Goal: Task Accomplishment & Management: Use online tool/utility

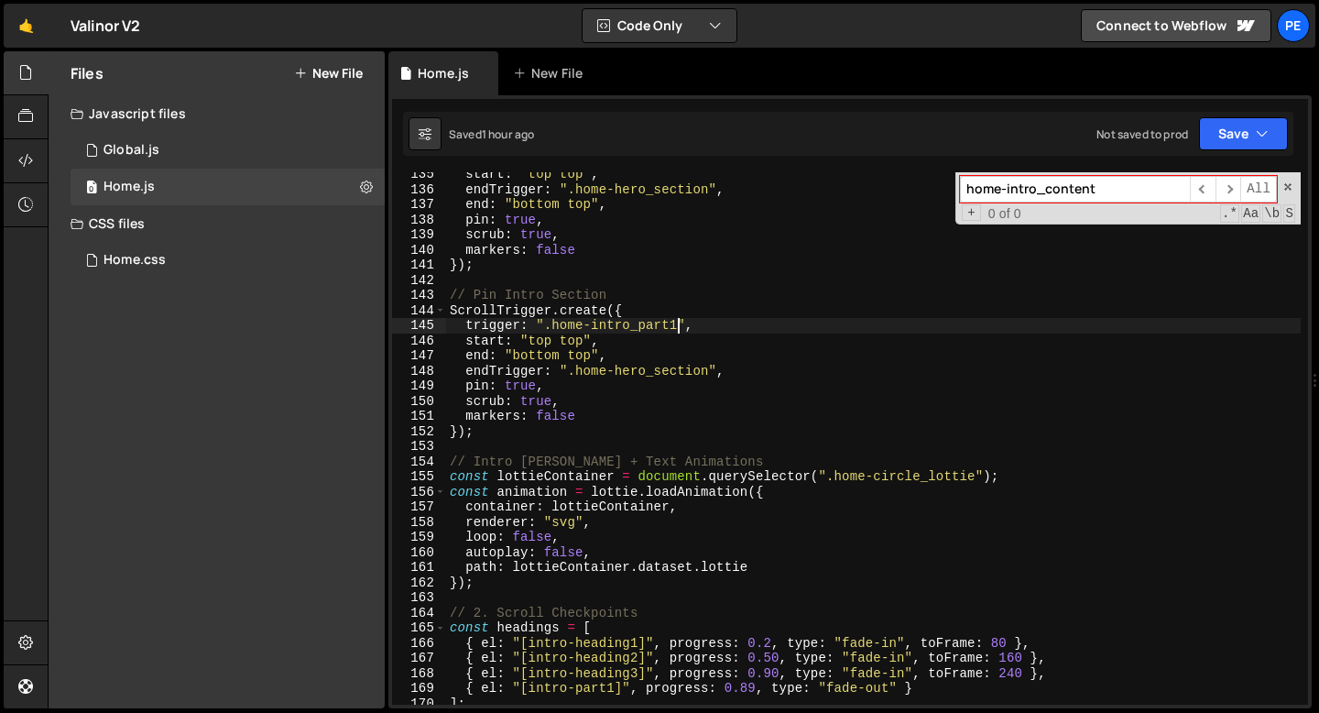
scroll to position [2030, 0]
click at [589, 236] on div "start : "top top" , endTrigger : ".home-hero_section" , end : "bottom top" , pi…" at bounding box center [873, 448] width 854 height 562
type textarea "scrub: true,"
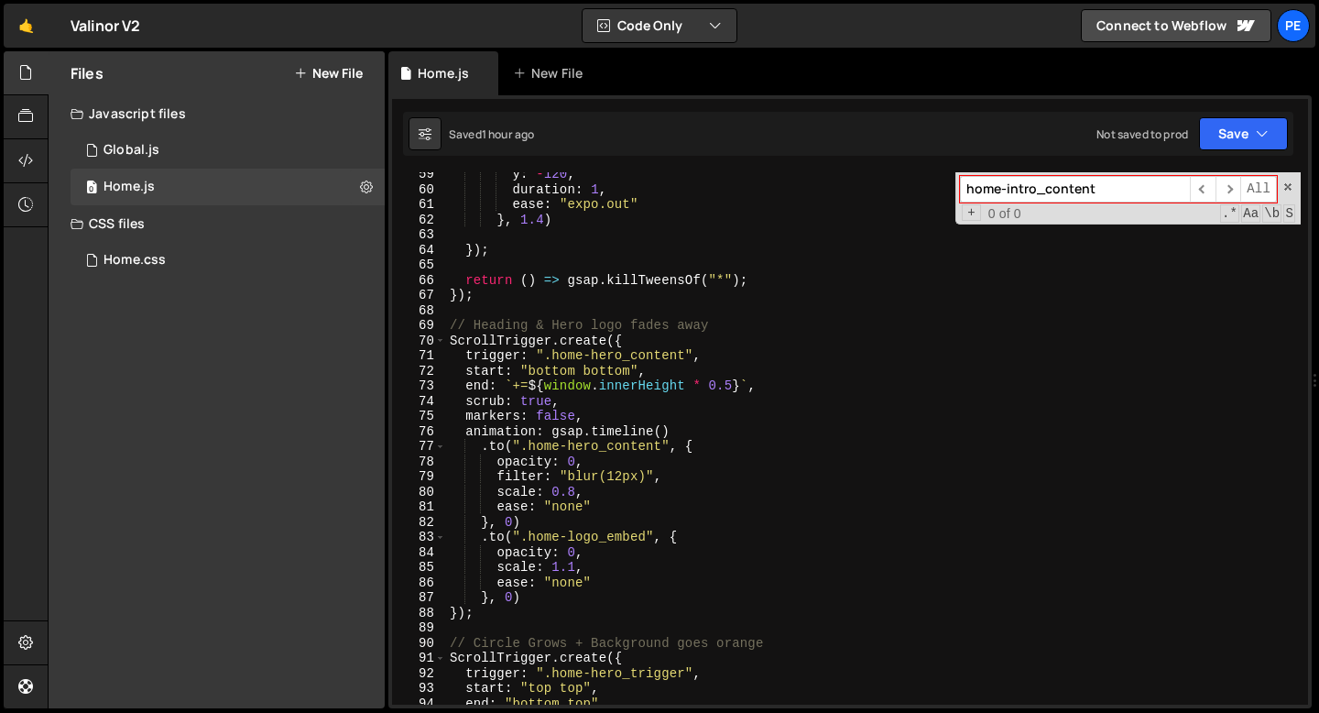
scroll to position [765, 0]
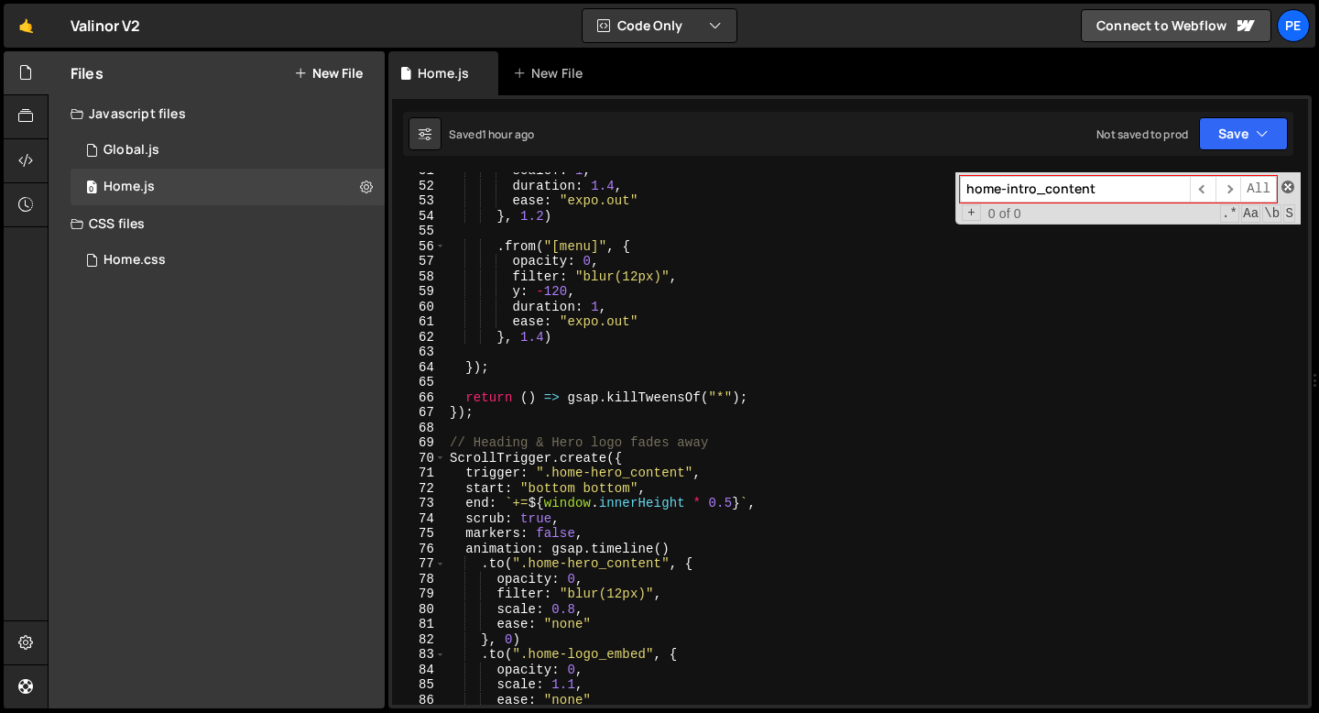
click at [1290, 190] on span at bounding box center [1287, 186] width 13 height 13
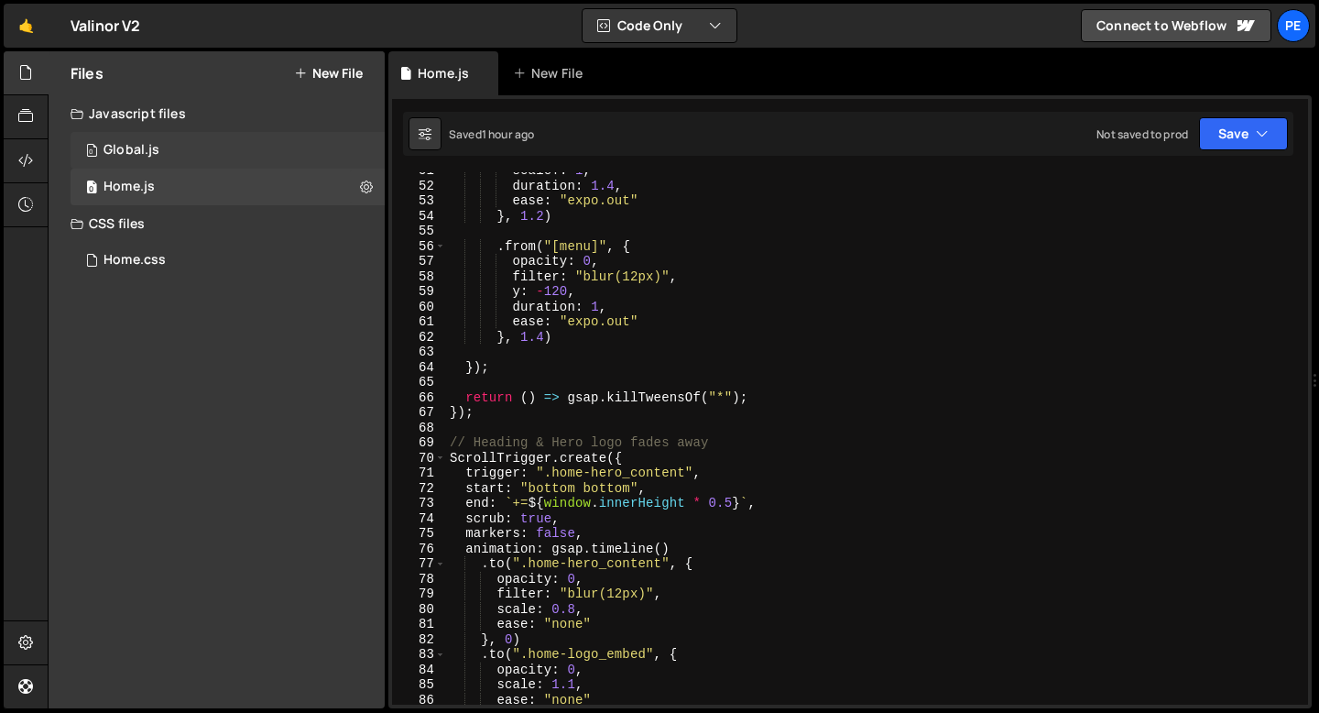
click at [151, 154] on div "Global.js" at bounding box center [131, 150] width 56 height 16
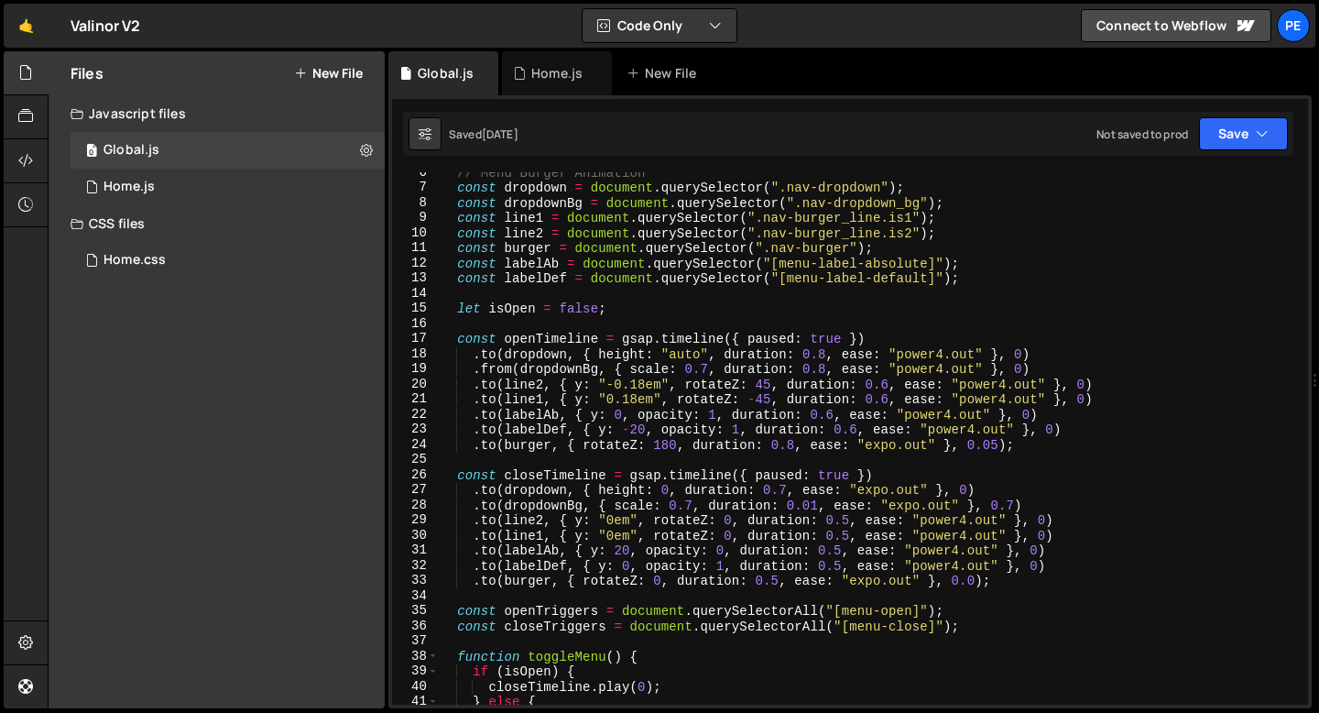
scroll to position [87, 0]
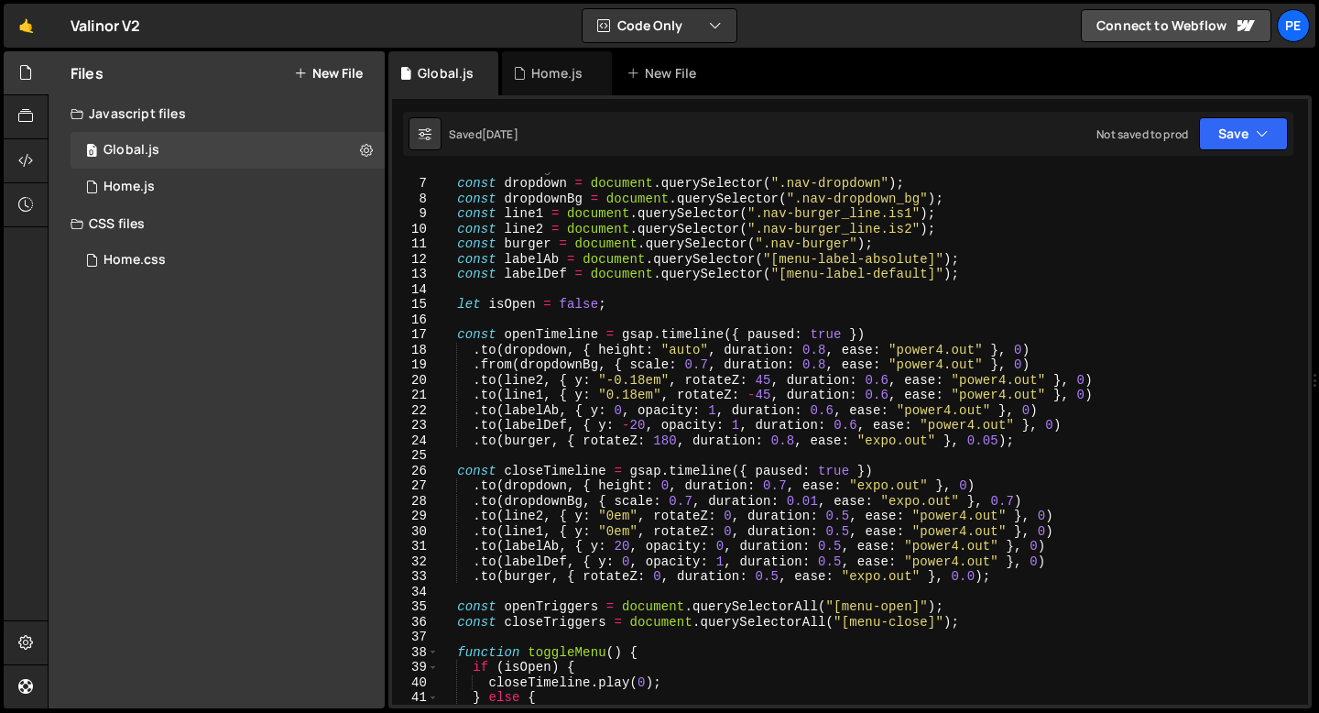
click at [786, 482] on div "// Menu Burger Animation const dropdown = document . querySelector ( ".nav-drop…" at bounding box center [869, 441] width 863 height 562
click at [731, 495] on div "// Menu Burger Animation const dropdown = document . querySelector ( ".nav-drop…" at bounding box center [869, 441] width 863 height 562
click at [852, 517] on div "// Menu Burger Animation const dropdown = document . querySelector ( ".nav-drop…" at bounding box center [869, 441] width 863 height 562
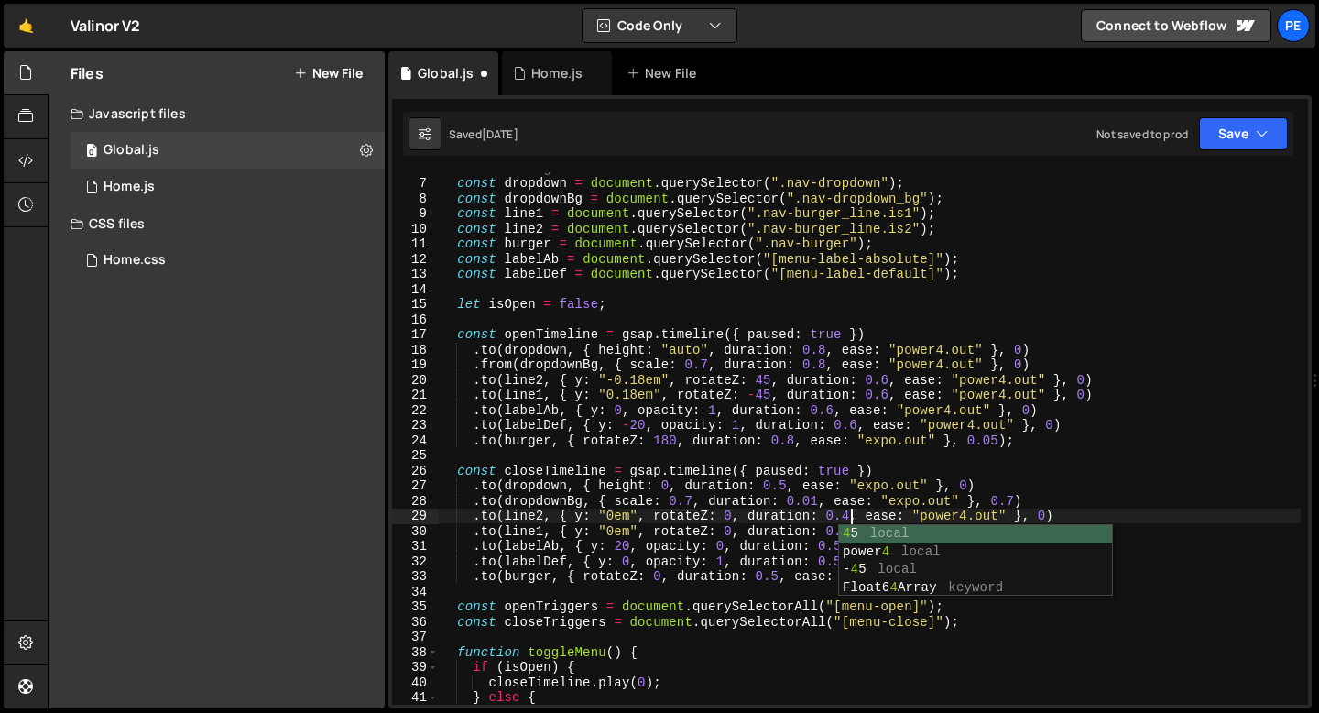
scroll to position [0, 28]
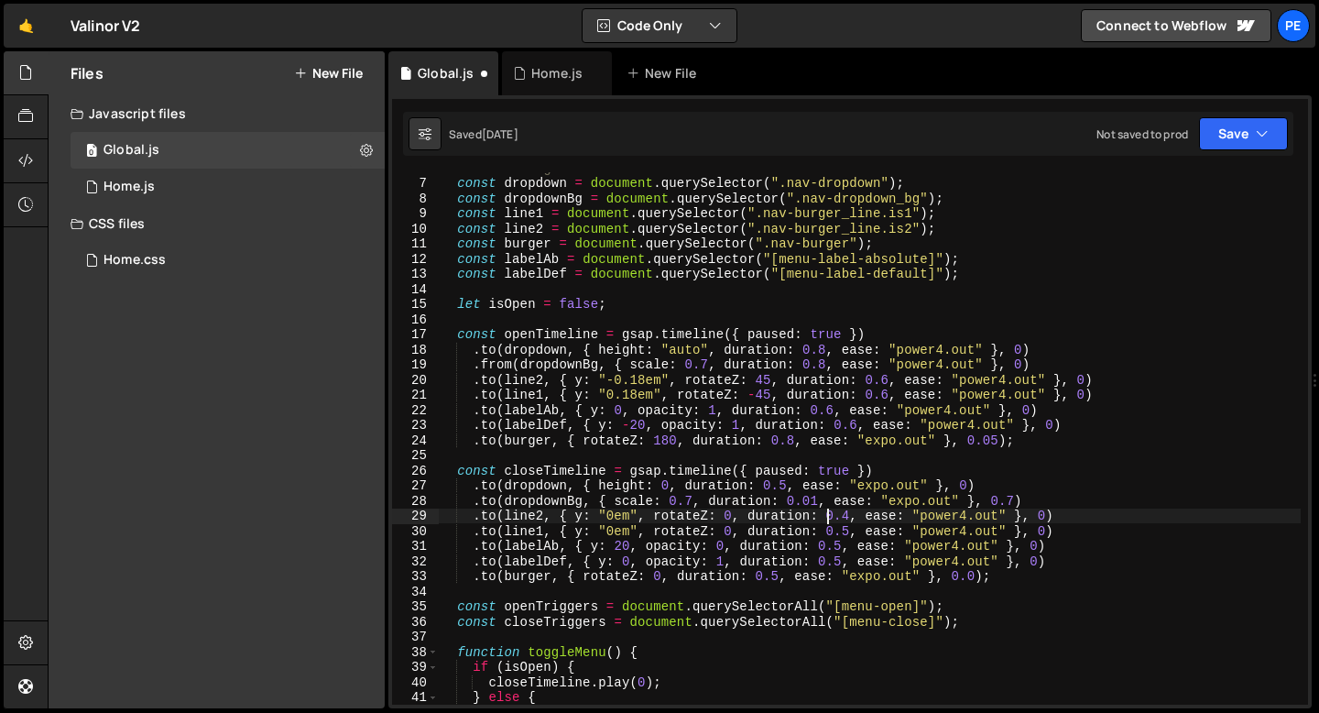
click at [823, 517] on div "// Menu Burger Animation const dropdown = document . querySelector ( ".nav-drop…" at bounding box center [869, 441] width 863 height 562
click at [847, 526] on div "// Menu Burger Animation const dropdown = document . querySelector ( ".nav-drop…" at bounding box center [869, 441] width 863 height 562
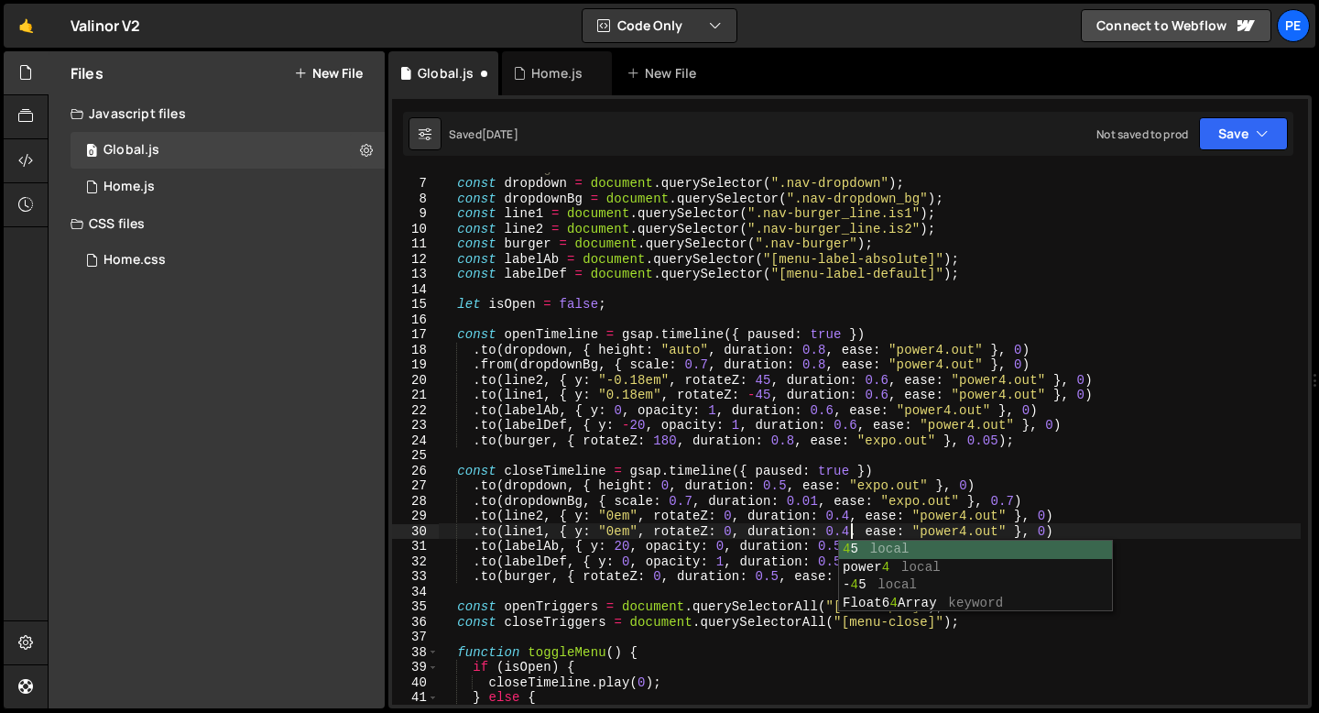
click at [836, 526] on div "// Menu Burger Animation const dropdown = document . querySelector ( ".nav-drop…" at bounding box center [869, 441] width 863 height 562
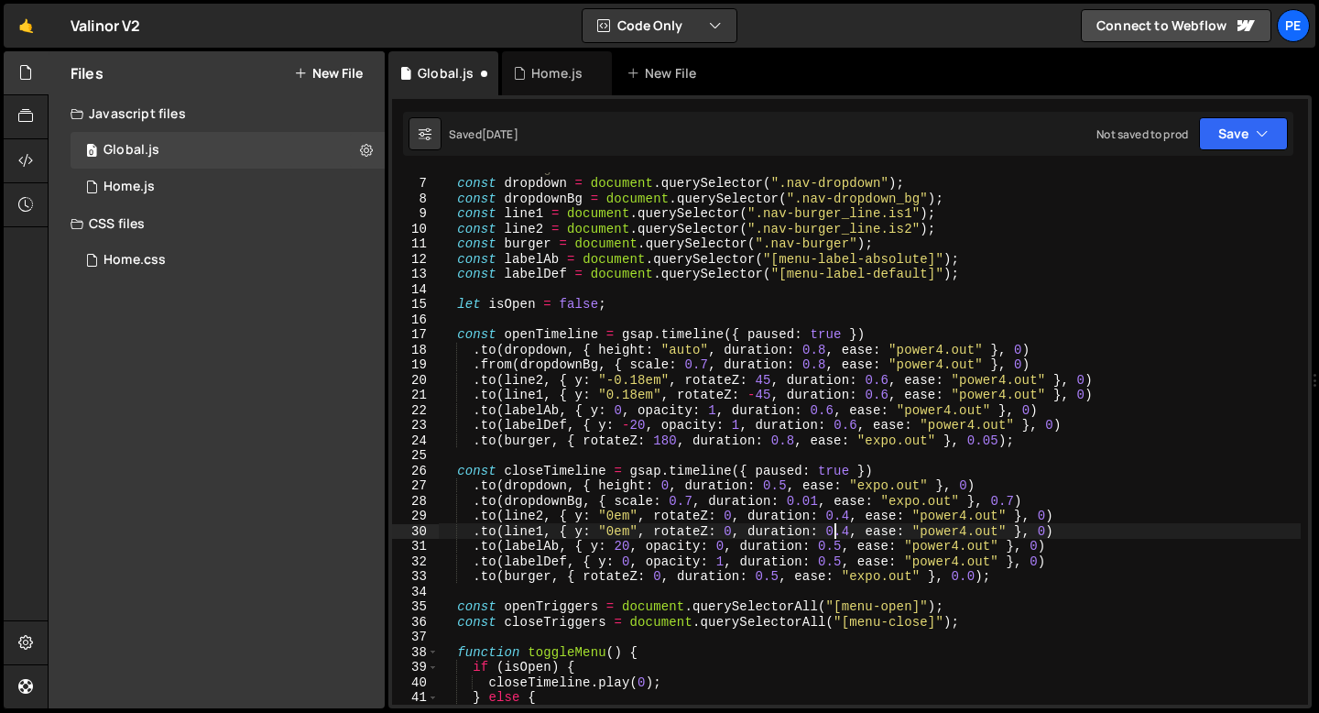
click at [844, 547] on div "// Menu Burger Animation const dropdown = document . querySelector ( ".nav-drop…" at bounding box center [869, 441] width 863 height 562
click at [692, 498] on div "// Menu Burger Animation const dropdown = document . querySelector ( ".nav-drop…" at bounding box center [869, 441] width 863 height 562
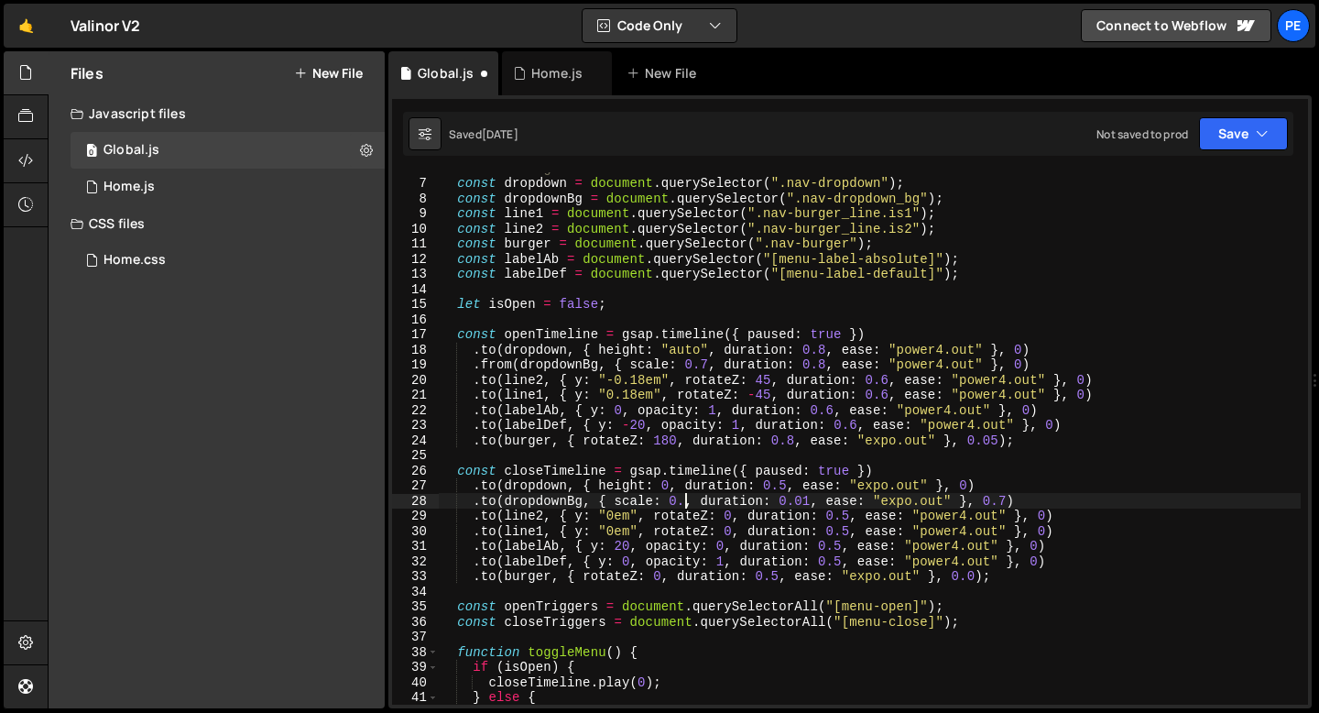
scroll to position [0, 18]
click at [892, 396] on div "// Menu Burger Animation const dropdown = document . querySelector ( ".nav-drop…" at bounding box center [869, 441] width 863 height 562
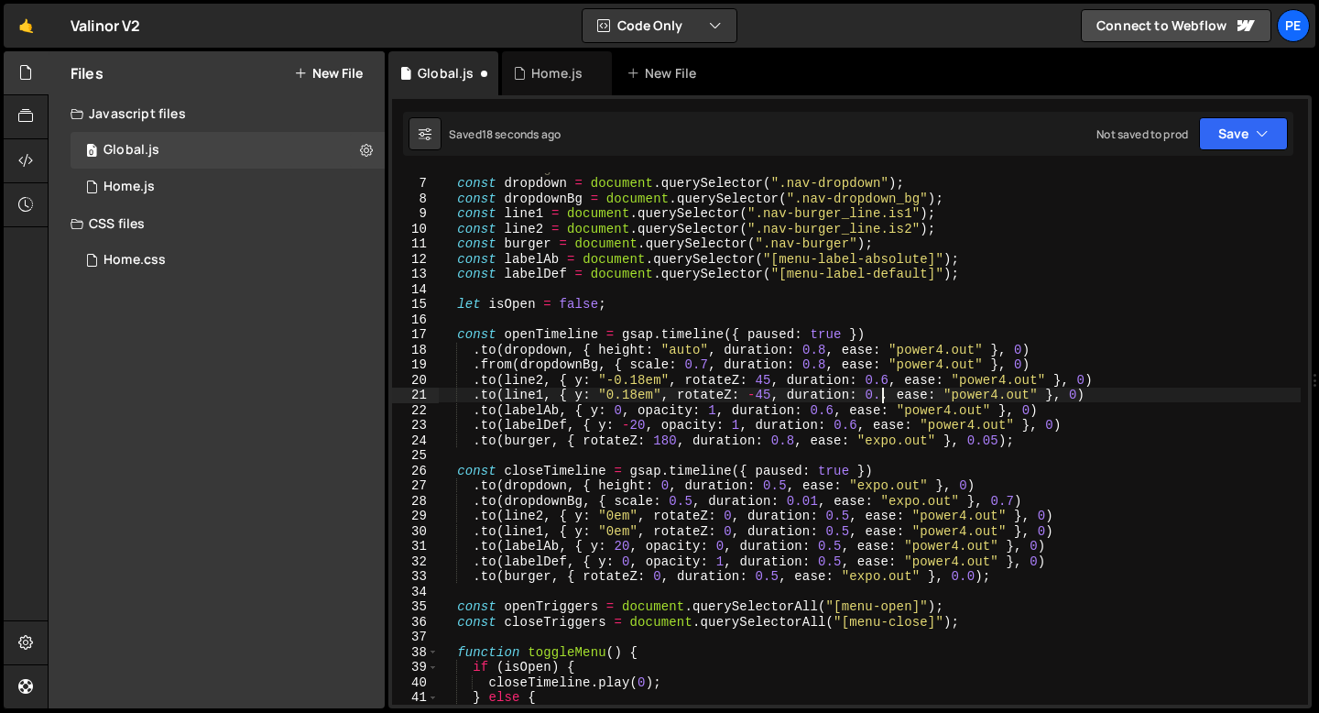
scroll to position [0, 31]
click at [886, 380] on div "// Menu Burger Animation const dropdown = document . querySelector ( ".nav-drop…" at bounding box center [869, 441] width 863 height 562
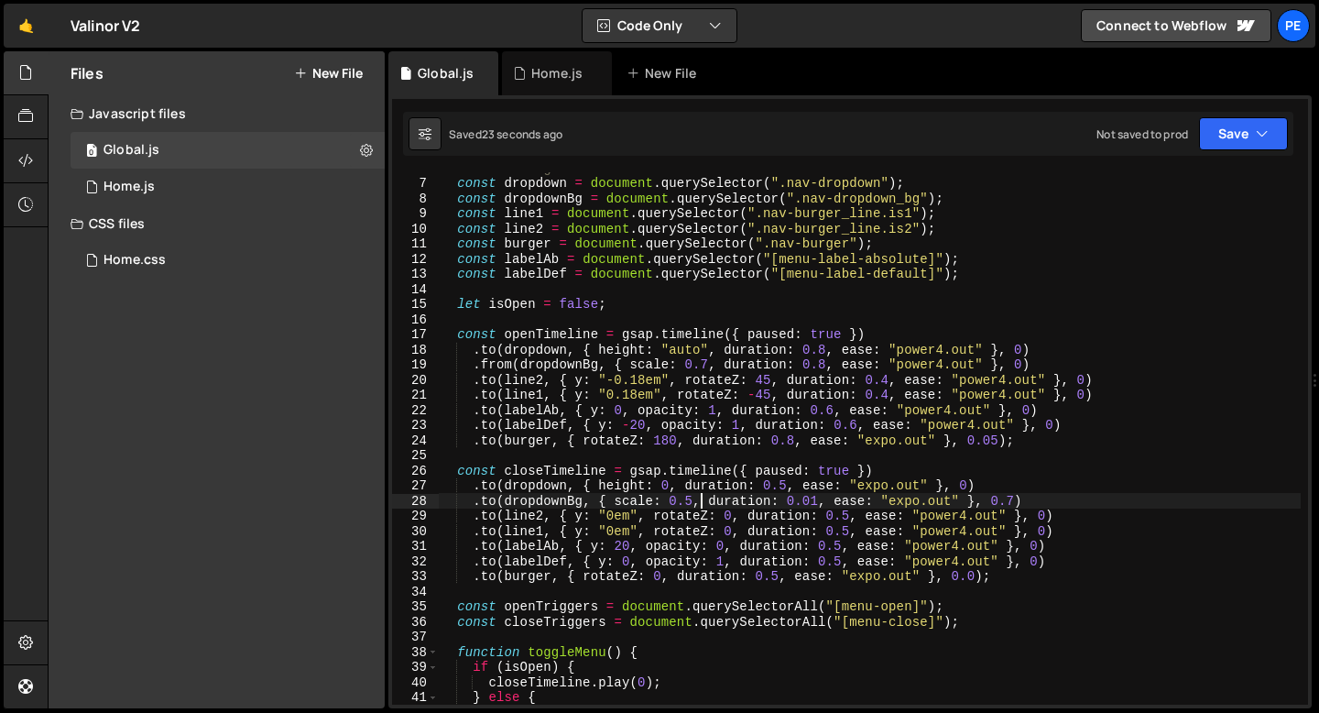
click at [699, 500] on div "// Menu Burger Animation const dropdown = document . querySelector ( ".nav-drop…" at bounding box center [869, 441] width 863 height 562
click at [710, 363] on div "// Menu Burger Animation const dropdown = document . querySelector ( ".nav-drop…" at bounding box center [869, 441] width 863 height 562
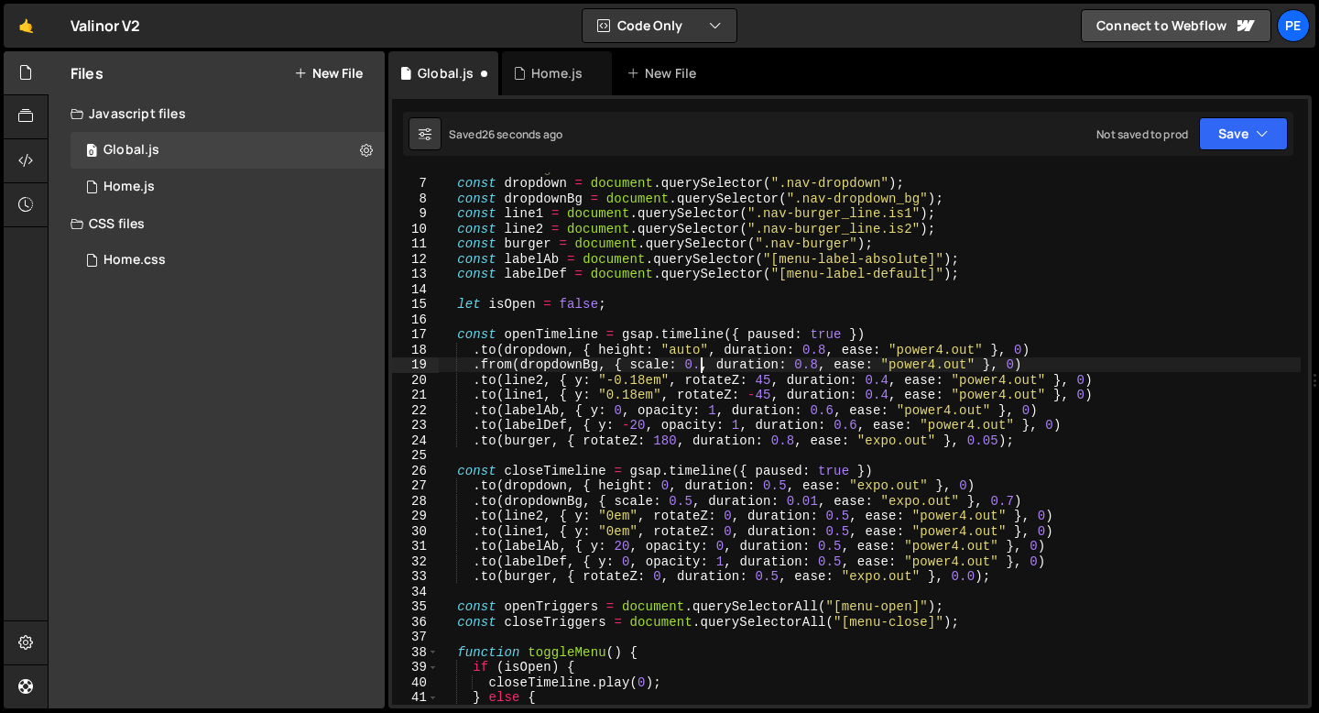
scroll to position [0, 19]
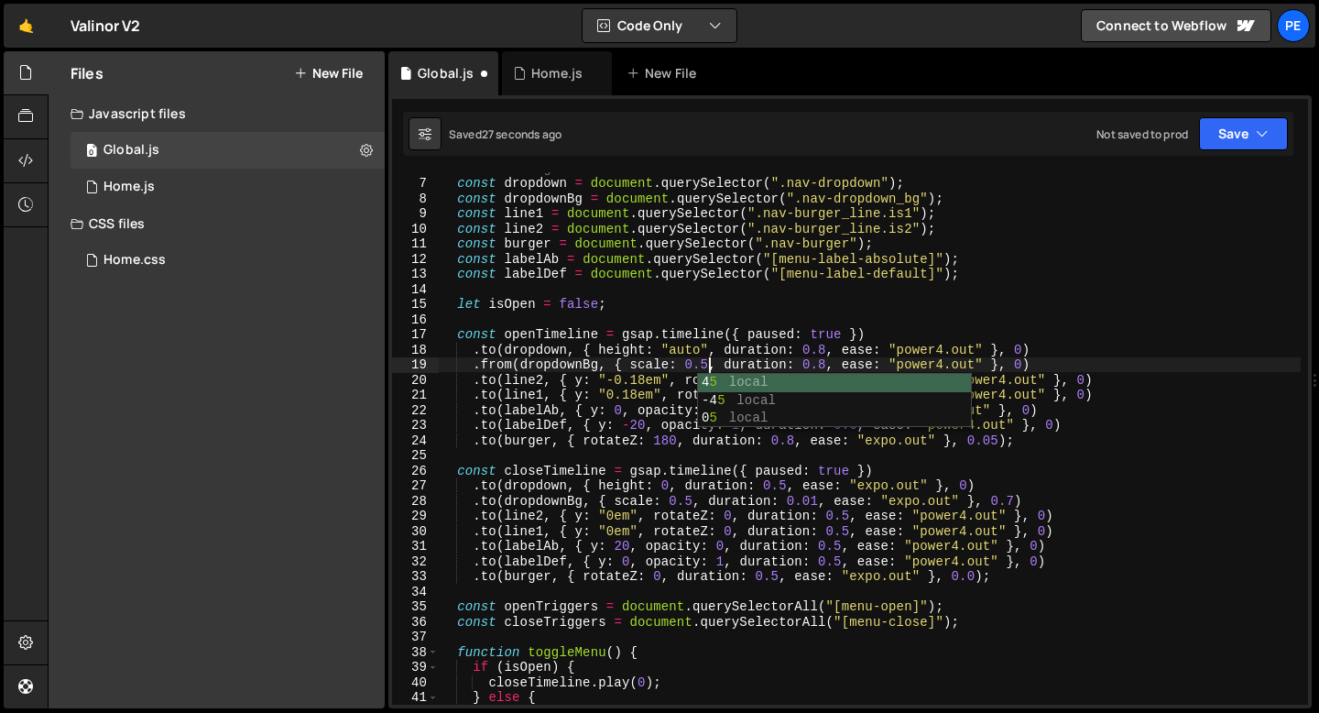
click at [1015, 503] on div "// Menu Burger Animation const dropdown = document . querySelector ( ".nav-drop…" at bounding box center [869, 441] width 863 height 562
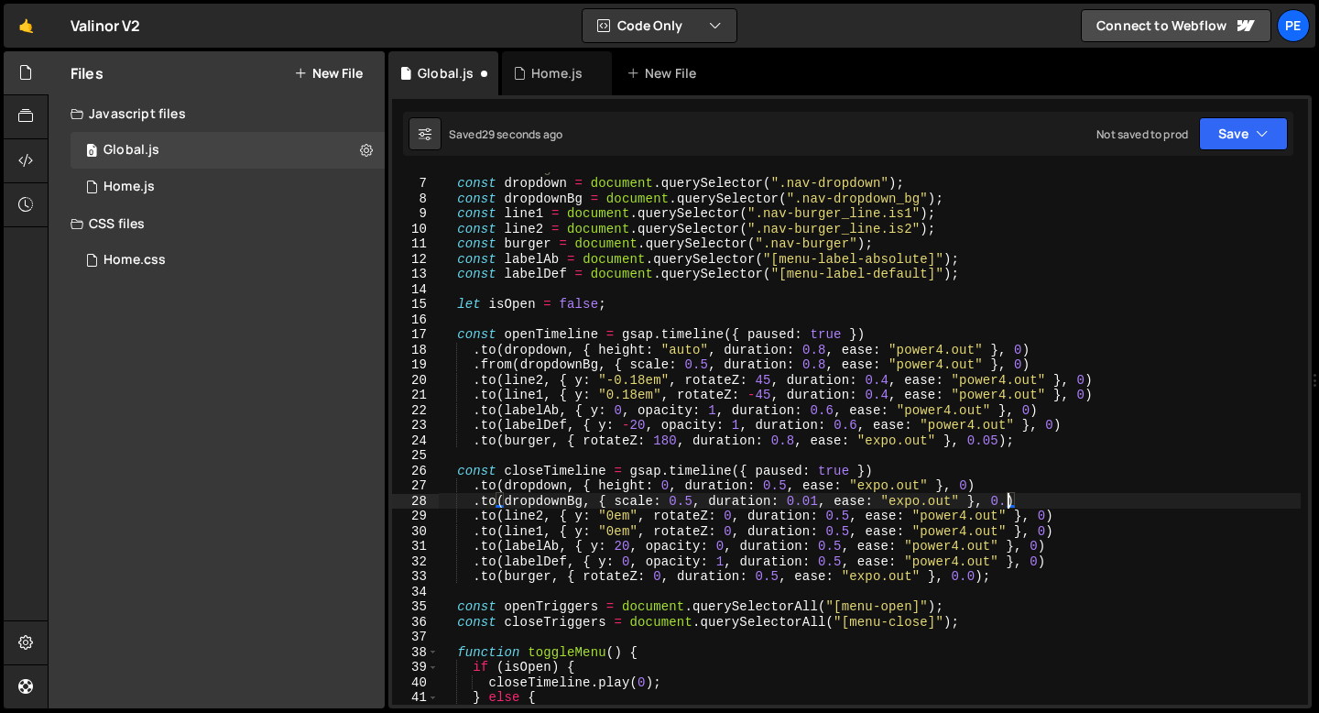
scroll to position [0, 39]
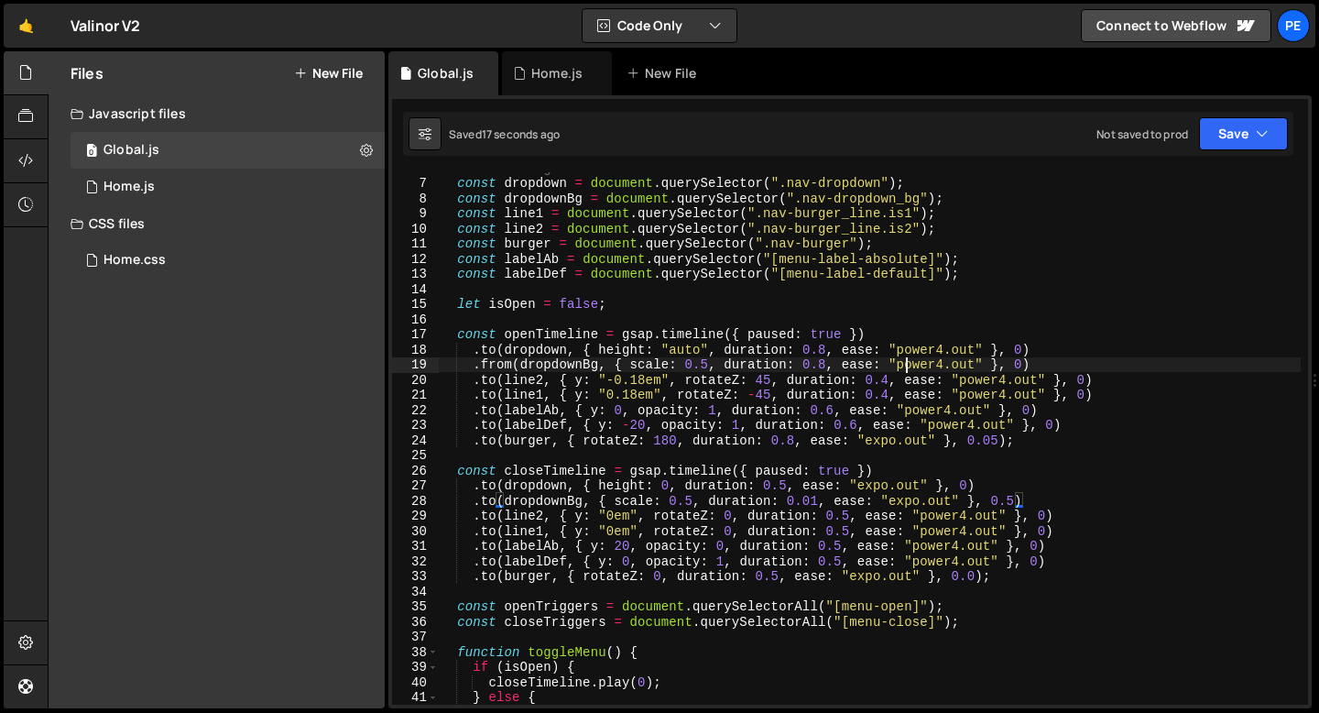
click at [909, 365] on div "// Menu Burger Animation const dropdown = document . querySelector ( ".nav-drop…" at bounding box center [869, 441] width 863 height 562
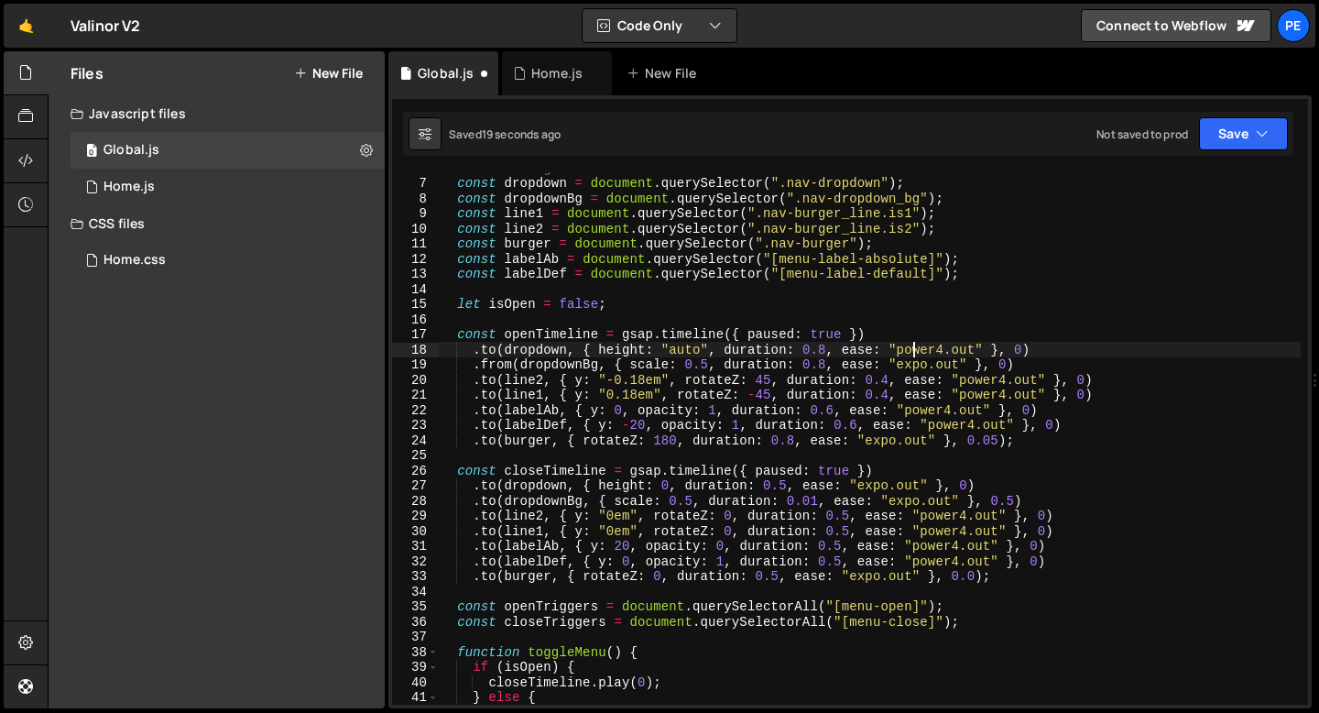
click at [915, 351] on div "// Menu Burger Animation const dropdown = document . querySelector ( ".nav-drop…" at bounding box center [869, 441] width 863 height 562
type textarea ".to(dropdown, { height: "auto", duration: 0.8, ease: "expo.out" }, 0)"
